Goal: Task Accomplishment & Management: Manage account settings

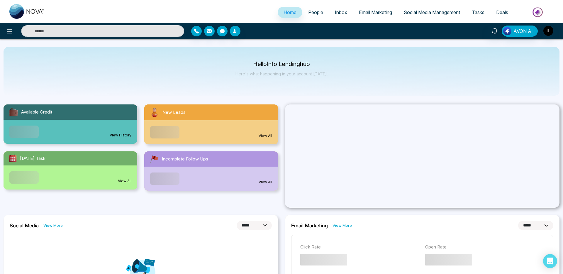
select select "*"
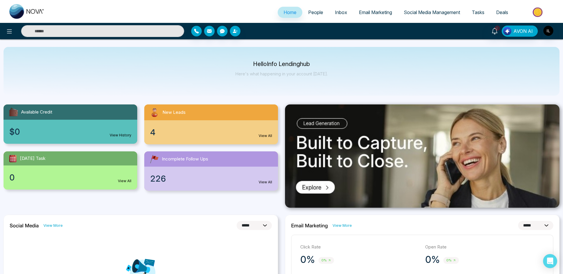
click at [313, 8] on link "People" at bounding box center [315, 12] width 27 height 11
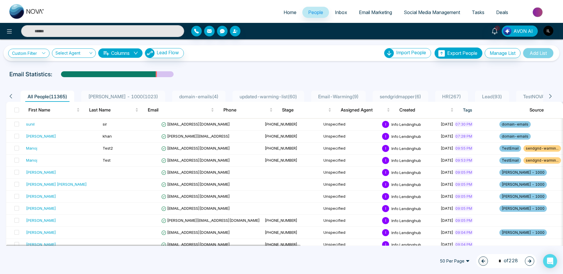
click at [133, 95] on span "[PERSON_NAME] - 1000 ( 1023 )" at bounding box center [123, 96] width 74 height 6
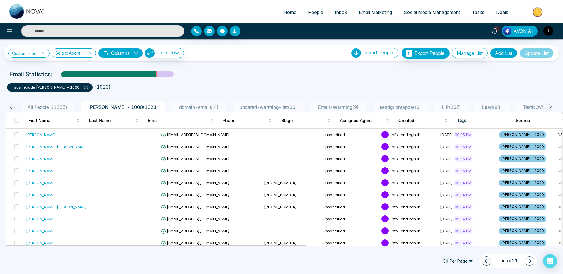
click at [10, 105] on icon at bounding box center [10, 106] width 5 height 5
click at [11, 106] on icon at bounding box center [10, 106] width 5 height 5
click at [48, 108] on span "All People ( 11365 )" at bounding box center [47, 107] width 44 height 6
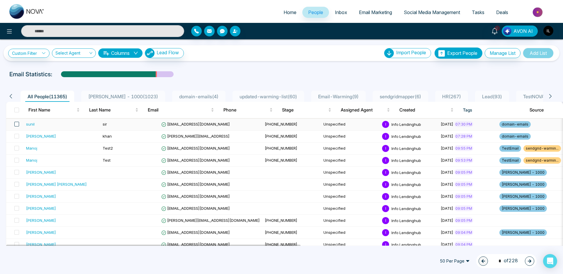
click at [17, 124] on span at bounding box center [16, 124] width 5 height 5
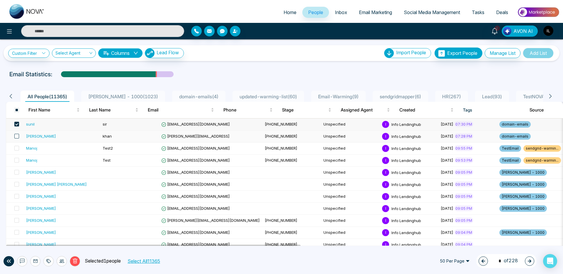
click at [15, 135] on span at bounding box center [16, 136] width 5 height 5
click at [18, 148] on span at bounding box center [16, 148] width 5 height 5
click at [17, 156] on td at bounding box center [15, 160] width 18 height 12
click at [16, 123] on span at bounding box center [16, 124] width 5 height 5
drag, startPoint x: 17, startPoint y: 136, endPoint x: 17, endPoint y: 142, distance: 6.2
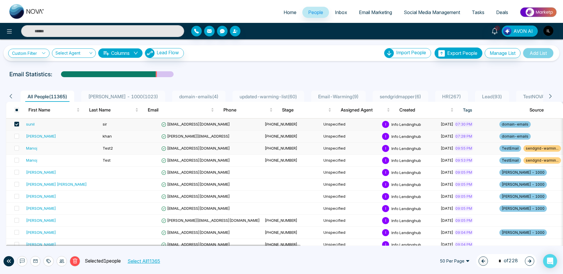
click at [17, 137] on span at bounding box center [16, 136] width 5 height 5
click at [16, 149] on span at bounding box center [16, 148] width 5 height 5
click at [17, 159] on span at bounding box center [16, 160] width 5 height 5
click at [48, 261] on icon at bounding box center [49, 261] width 4 height 4
click at [40, 236] on link "Add Tags" at bounding box center [34, 238] width 19 height 5
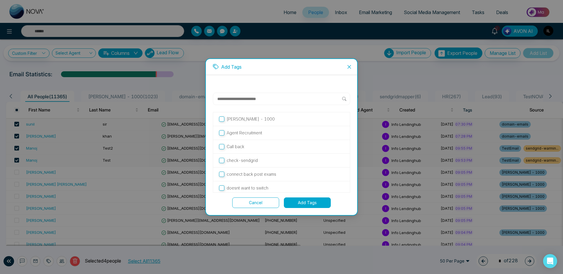
click at [248, 117] on p "ADNAN - 1000" at bounding box center [251, 119] width 48 height 6
click at [309, 204] on button "Add Tags" at bounding box center [307, 202] width 47 height 11
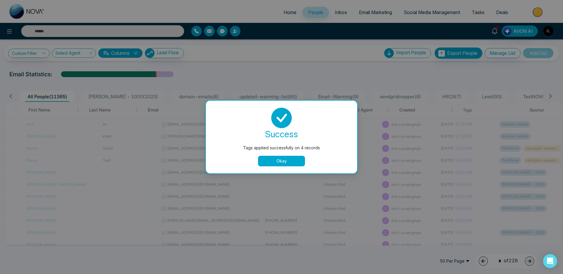
click at [280, 163] on button "Okay" at bounding box center [281, 161] width 47 height 11
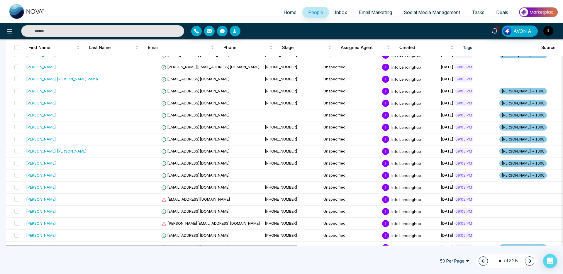
scroll to position [475, 0]
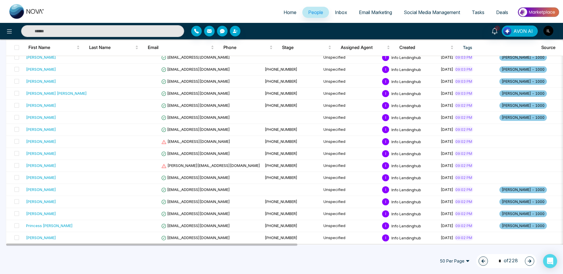
click at [442, 260] on span "50 Per Page" at bounding box center [454, 260] width 38 height 9
click at [445, 249] on div "100 Per Page" at bounding box center [454, 249] width 31 height 6
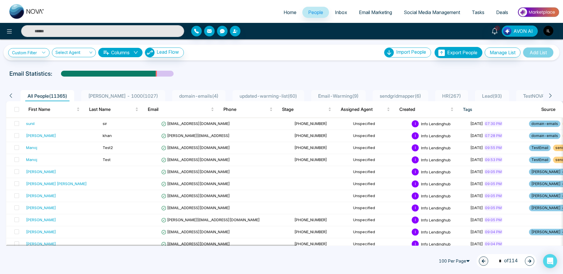
scroll to position [0, 0]
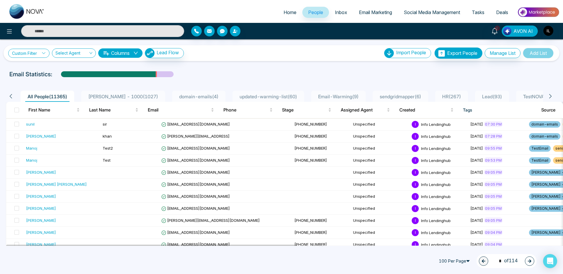
click at [24, 54] on link "Custom Filter" at bounding box center [28, 53] width 41 height 9
click at [30, 69] on input "search" at bounding box center [40, 66] width 47 height 9
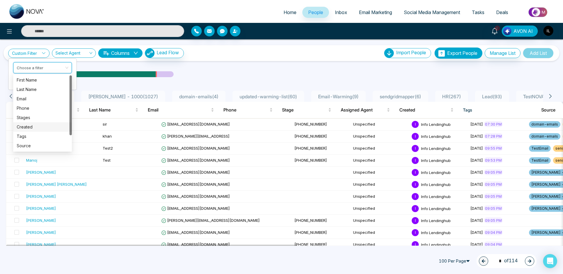
click at [33, 123] on div "Created" at bounding box center [42, 126] width 59 height 9
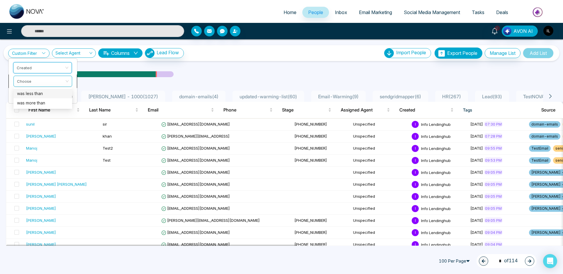
click at [56, 85] on span at bounding box center [40, 81] width 47 height 11
click at [52, 93] on div "was less than" at bounding box center [43, 93] width 52 height 6
click at [64, 91] on input "search" at bounding box center [53, 93] width 21 height 9
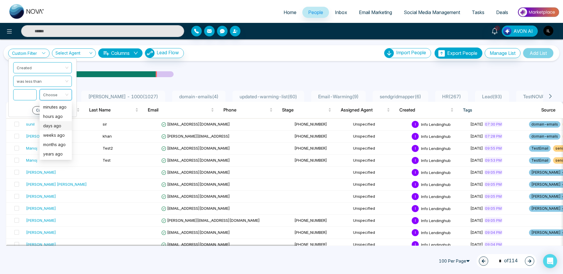
click at [56, 127] on div "days ago" at bounding box center [55, 125] width 25 height 6
click at [25, 94] on input at bounding box center [24, 94] width 23 height 11
type input "*"
click at [61, 110] on button "Apply" at bounding box center [63, 110] width 18 height 8
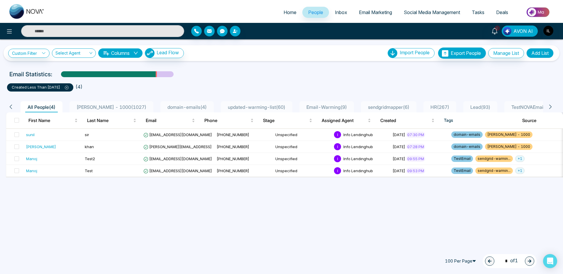
click at [69, 87] on icon at bounding box center [67, 88] width 4 height 4
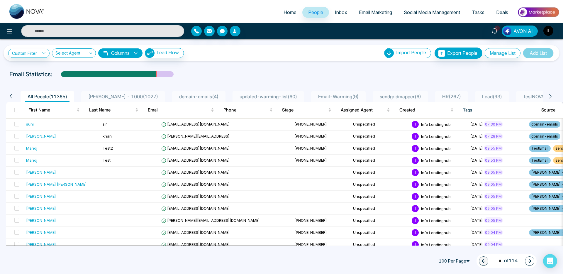
click at [350, 162] on td "Unspecified" at bounding box center [379, 160] width 59 height 12
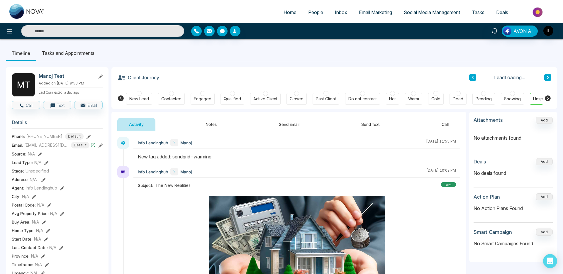
click at [52, 37] on input "text" at bounding box center [102, 31] width 163 height 12
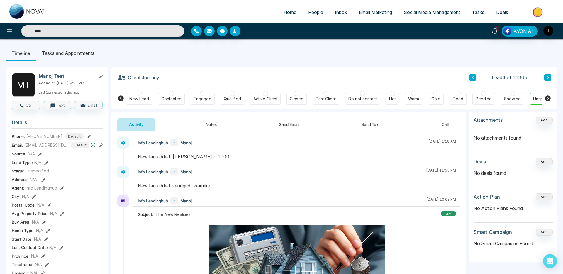
type input "****"
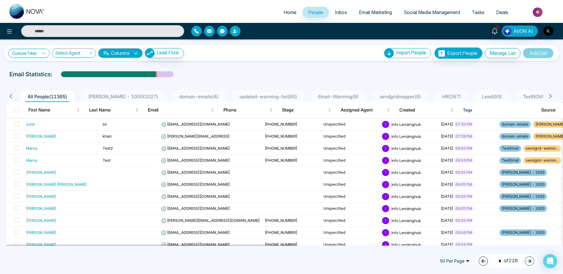
click at [27, 55] on link "Custom Filter" at bounding box center [28, 53] width 41 height 9
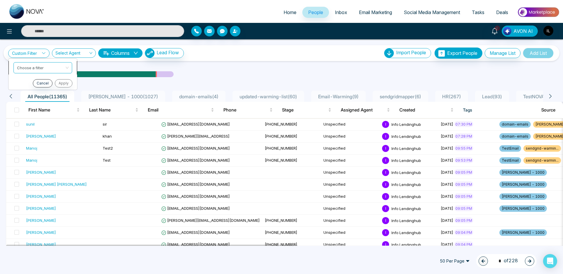
click at [27, 68] on input "search" at bounding box center [40, 66] width 47 height 9
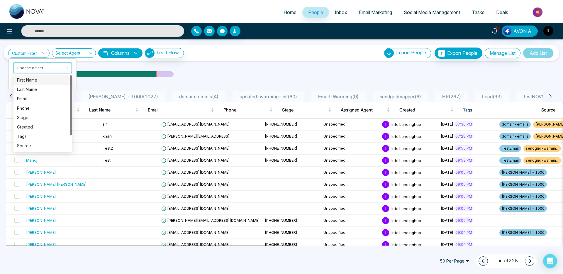
click at [28, 81] on div "First Name" at bounding box center [43, 80] width 52 height 6
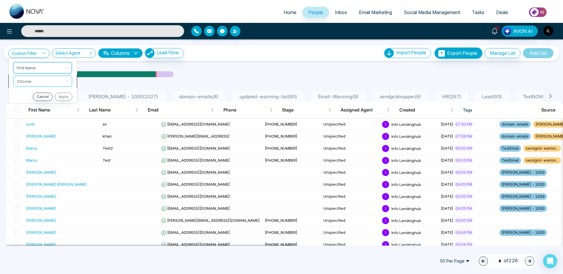
click at [31, 85] on span at bounding box center [40, 81] width 47 height 11
click at [28, 94] on div "Start with" at bounding box center [43, 93] width 52 height 6
click at [52, 93] on div "Start with" at bounding box center [43, 93] width 52 height 6
click at [48, 97] on input "text" at bounding box center [42, 95] width 59 height 11
type input "**"
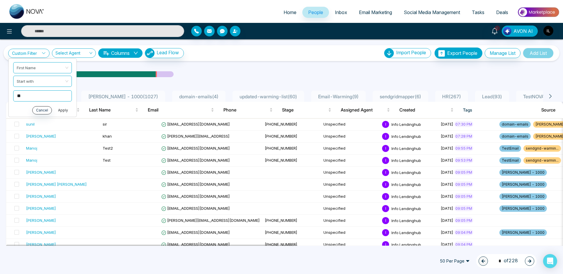
click at [61, 110] on button "Apply" at bounding box center [63, 110] width 18 height 8
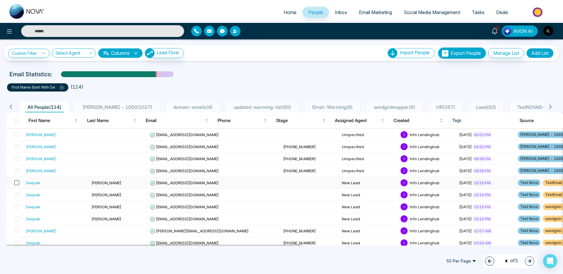
click at [16, 182] on span at bounding box center [16, 182] width 5 height 5
click at [16, 193] on span at bounding box center [16, 194] width 5 height 5
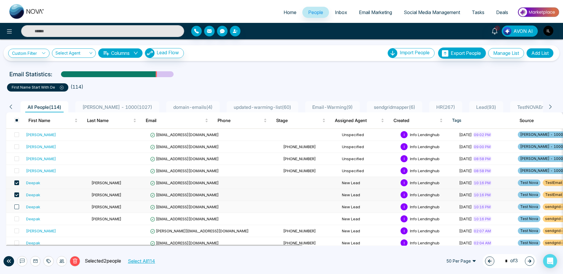
click at [18, 207] on span at bounding box center [16, 206] width 5 height 5
click at [48, 261] on icon at bounding box center [48, 260] width 5 height 5
click at [43, 241] on link "Add Tags" at bounding box center [34, 238] width 19 height 5
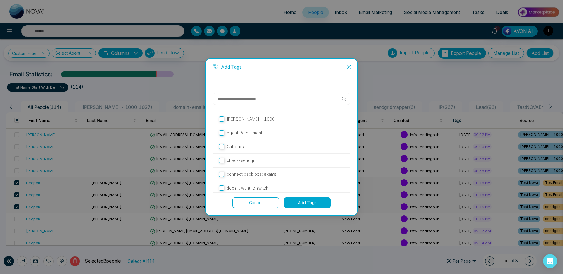
click at [243, 117] on p "ADNAN - 1000" at bounding box center [251, 119] width 48 height 6
click at [314, 199] on button "Add Tags" at bounding box center [307, 202] width 47 height 11
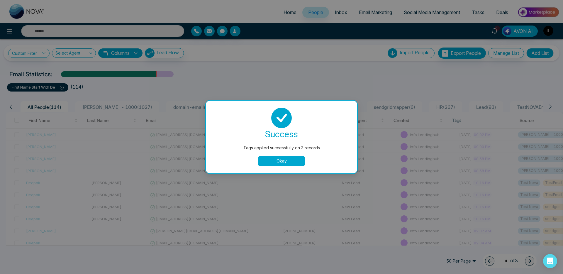
click at [289, 161] on button "Okay" at bounding box center [281, 161] width 47 height 11
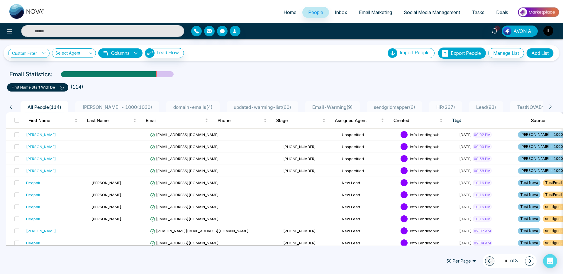
click at [63, 87] on icon at bounding box center [62, 88] width 4 height 4
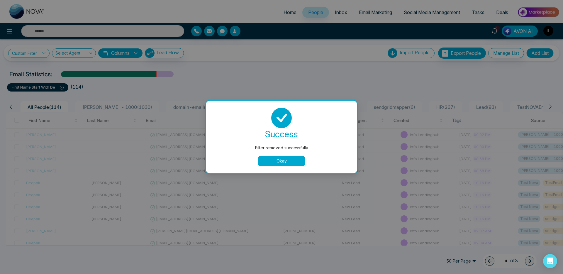
click at [272, 158] on button "Okay" at bounding box center [281, 161] width 47 height 11
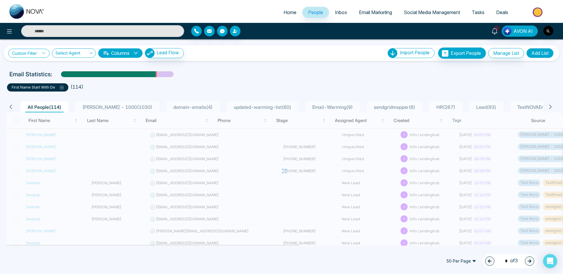
click at [34, 52] on link "Custom Filter" at bounding box center [28, 53] width 41 height 9
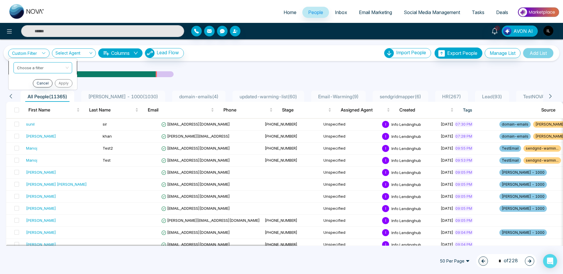
click at [42, 68] on input "search" at bounding box center [40, 66] width 47 height 9
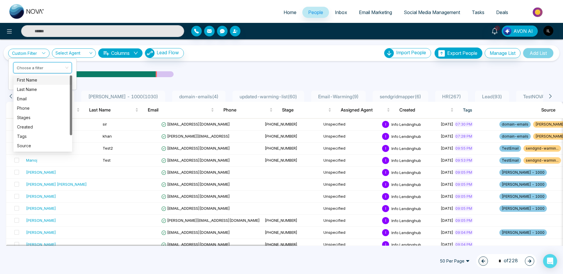
click at [43, 82] on div "First Name" at bounding box center [43, 80] width 52 height 6
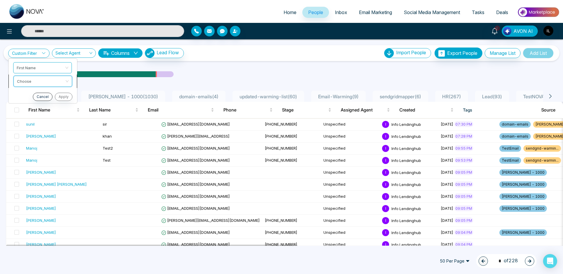
click at [42, 83] on input "search" at bounding box center [40, 80] width 47 height 9
click at [39, 94] on div "Start with" at bounding box center [43, 93] width 52 height 6
click at [38, 95] on input "text" at bounding box center [42, 95] width 59 height 11
type input "***"
click at [64, 110] on button "Apply" at bounding box center [63, 110] width 18 height 8
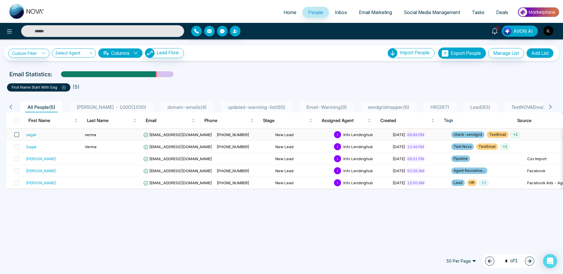
click at [16, 134] on span at bounding box center [16, 134] width 5 height 5
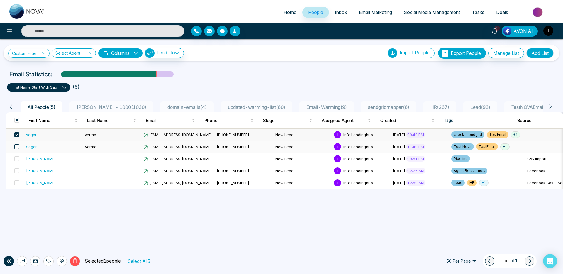
click at [17, 145] on span at bounding box center [16, 146] width 5 height 5
click at [49, 258] on div at bounding box center [48, 261] width 10 height 10
click at [43, 241] on link "Add Tags" at bounding box center [34, 238] width 19 height 5
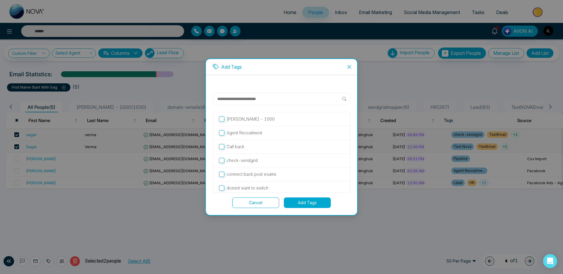
click at [251, 120] on p "ADNAN - 1000" at bounding box center [251, 119] width 48 height 6
click at [305, 203] on button "Add Tags" at bounding box center [307, 202] width 47 height 11
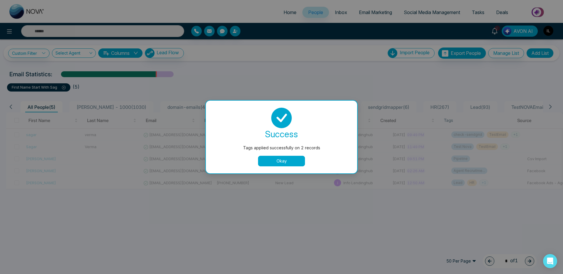
click at [283, 165] on button "Okay" at bounding box center [281, 161] width 47 height 11
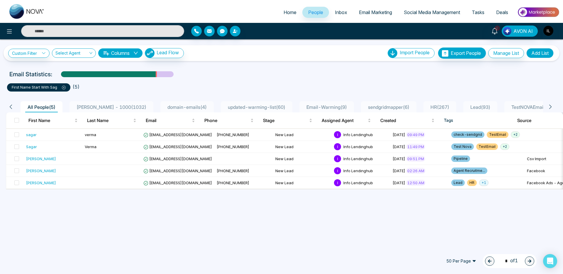
click at [98, 105] on span "ADNAN - 1000 ( 1032 )" at bounding box center [111, 107] width 74 height 6
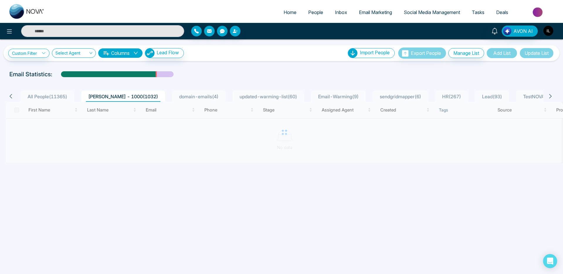
click at [547, 34] on img "button" at bounding box center [548, 31] width 10 height 10
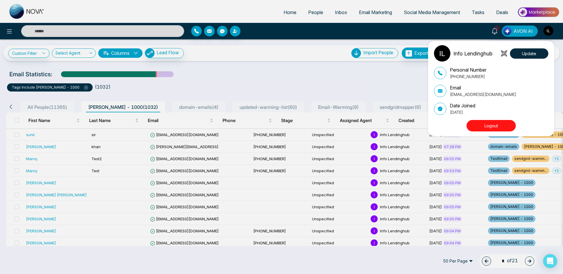
click at [495, 123] on button "Logout" at bounding box center [490, 125] width 49 height 11
